Goal: Task Accomplishment & Management: Complete application form

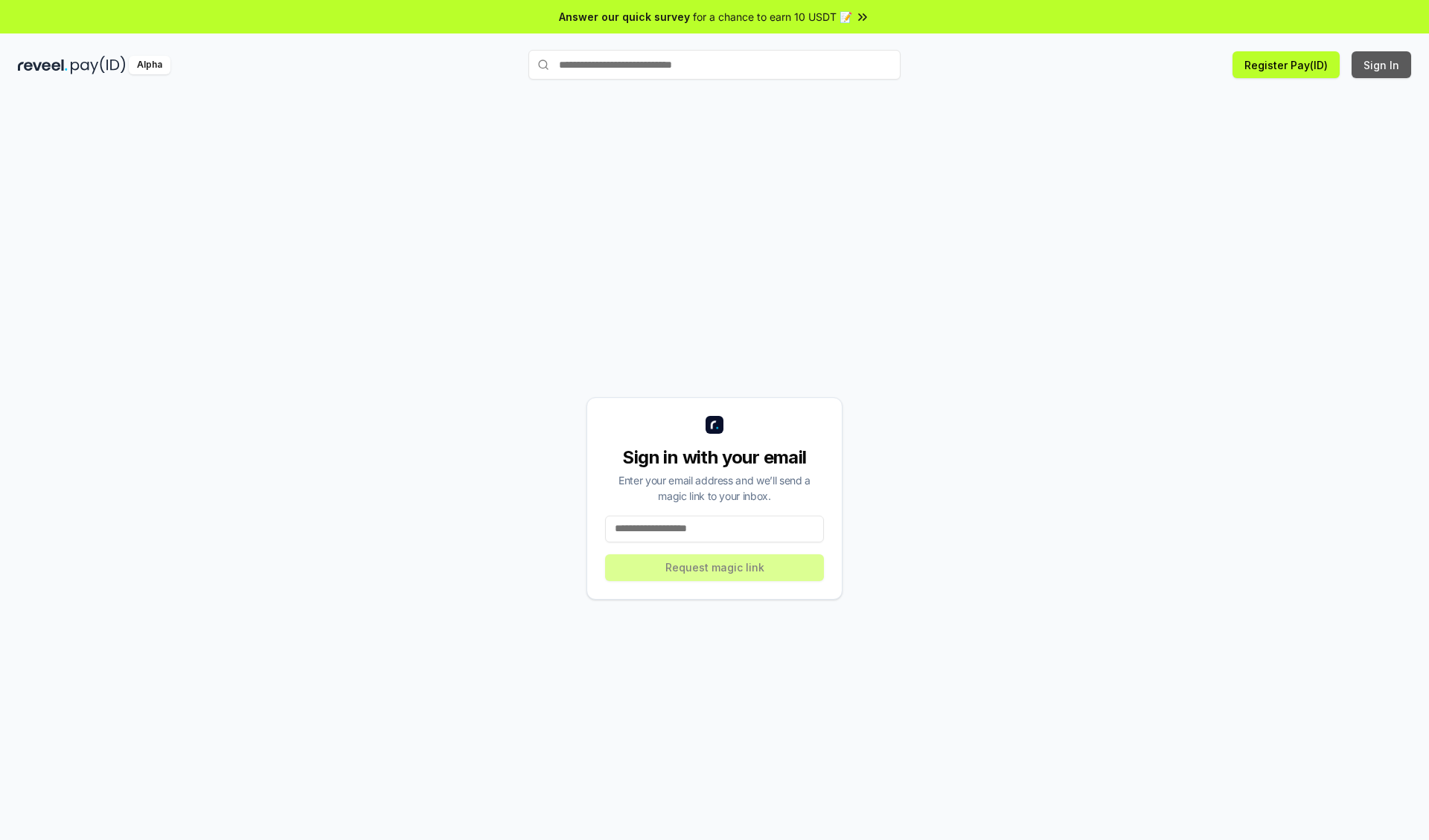
click at [1382, 65] on button "Sign In" at bounding box center [1381, 65] width 59 height 27
type input "**********"
click at [715, 567] on button "Request magic link" at bounding box center [714, 568] width 219 height 27
